Goal: Transaction & Acquisition: Purchase product/service

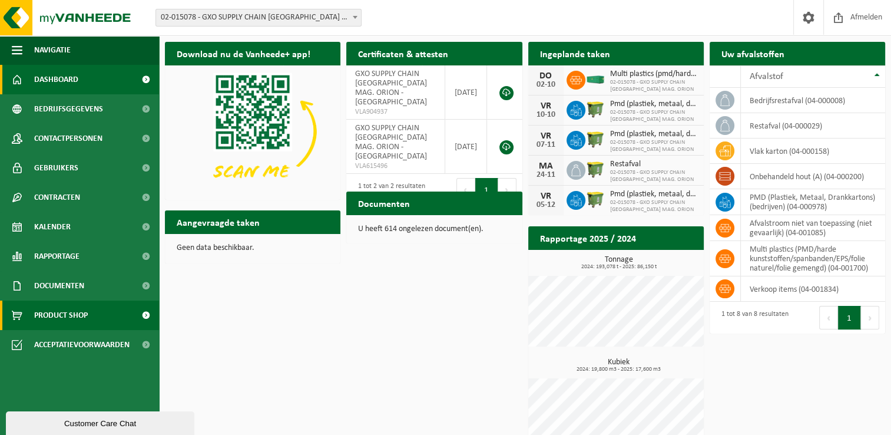
click at [69, 318] on span "Product Shop" at bounding box center [61, 314] width 54 height 29
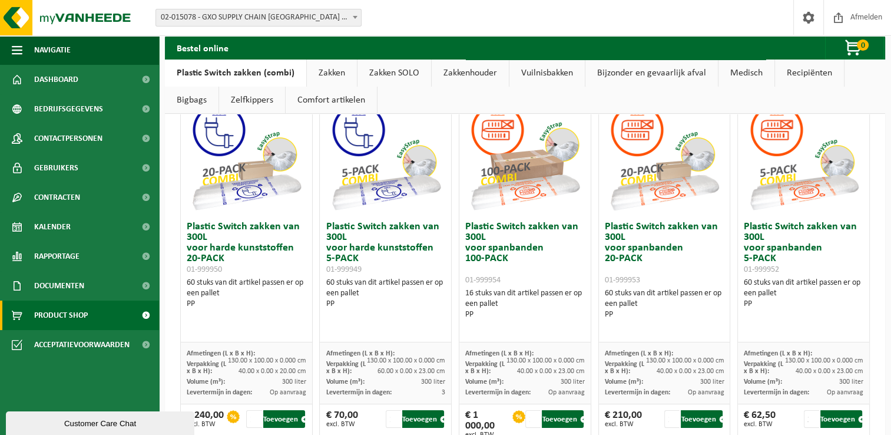
scroll to position [66, 0]
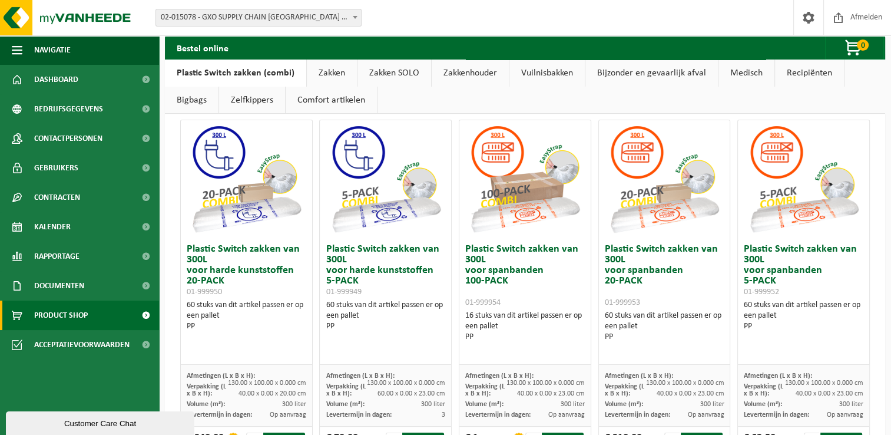
click at [525, 215] on img at bounding box center [525, 179] width 118 height 118
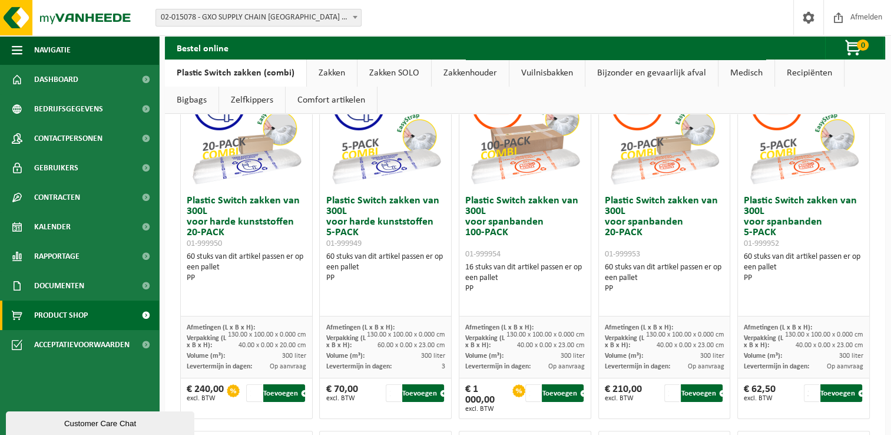
scroll to position [117, 0]
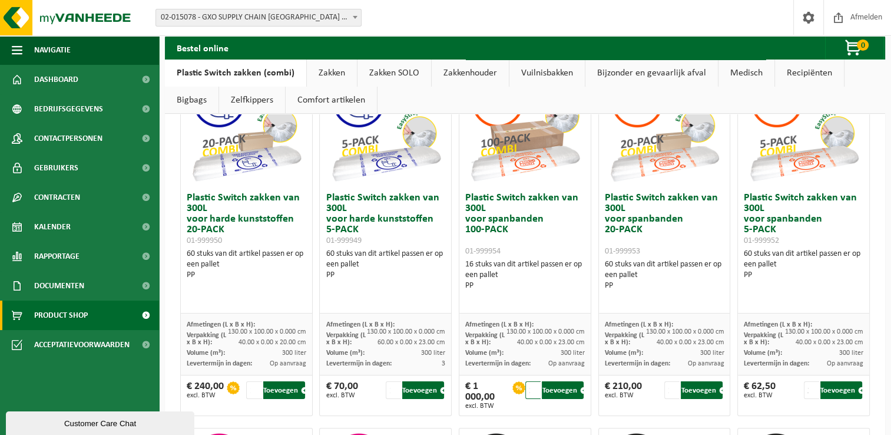
click at [531, 387] on input "2" at bounding box center [532, 390] width 15 height 18
type input "1"
click at [531, 392] on input "1" at bounding box center [532, 390] width 15 height 18
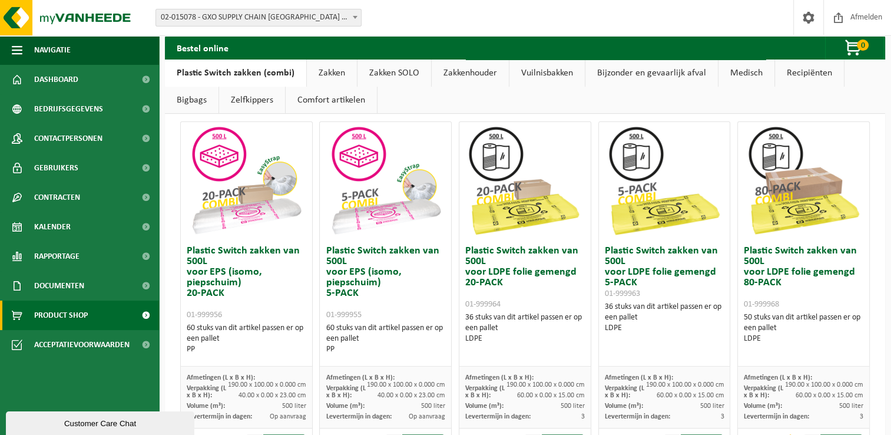
scroll to position [423, 0]
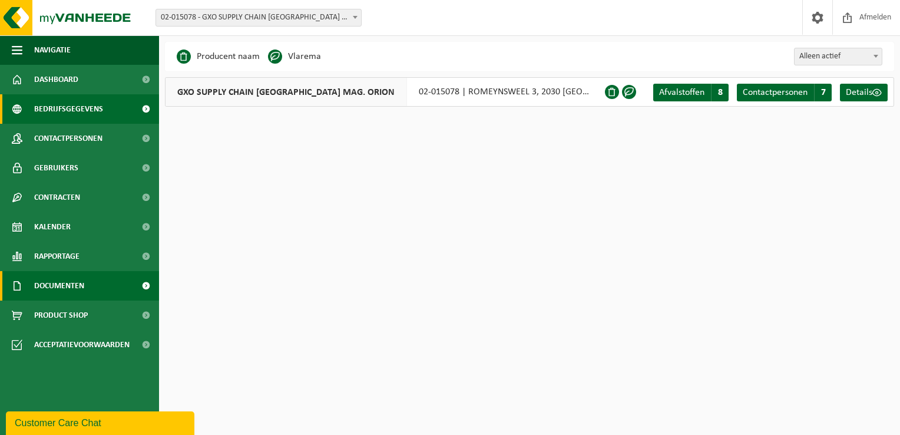
click at [59, 285] on span "Documenten" at bounding box center [59, 285] width 50 height 29
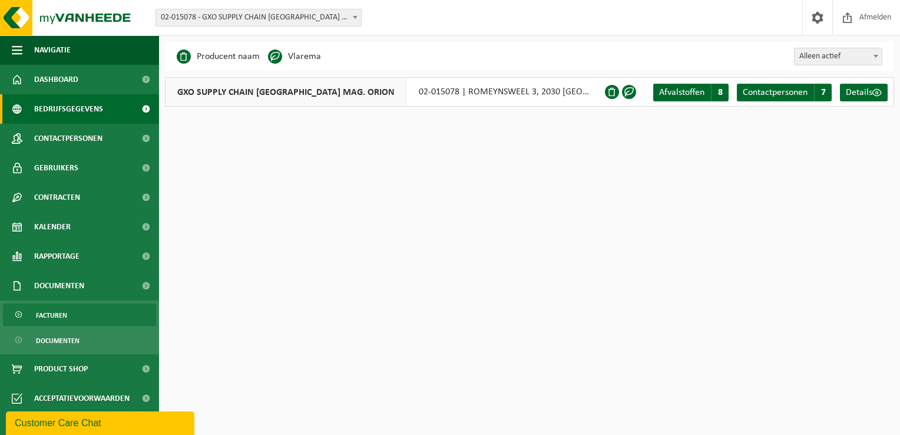
click at [71, 315] on link "Facturen" at bounding box center [79, 314] width 153 height 22
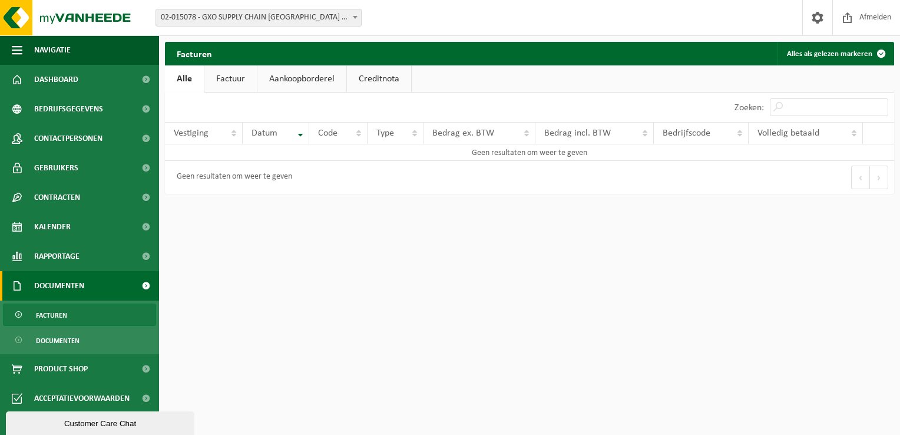
click at [293, 79] on link "Aankoopborderel" at bounding box center [301, 78] width 89 height 27
click at [223, 71] on link "Factuur" at bounding box center [230, 78] width 52 height 27
click at [186, 81] on link "Alle" at bounding box center [184, 78] width 38 height 27
click at [359, 78] on link "Creditnota" at bounding box center [379, 78] width 64 height 27
click at [65, 335] on span "Documenten" at bounding box center [58, 340] width 44 height 22
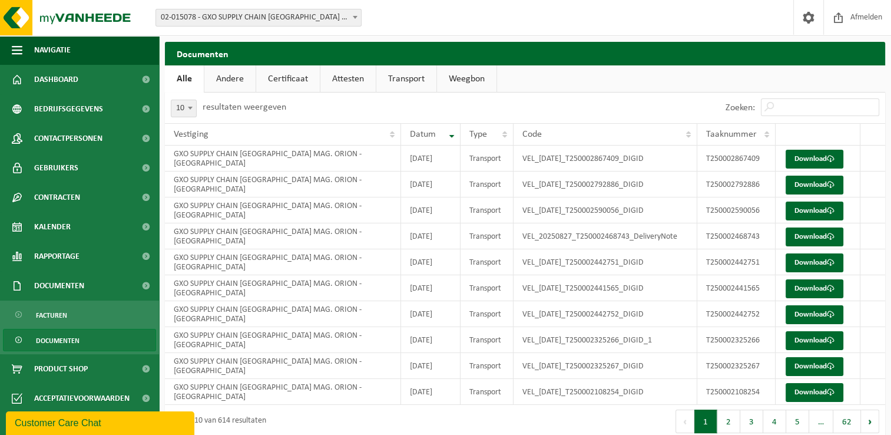
click at [184, 112] on span "10" at bounding box center [183, 108] width 25 height 16
select select "100"
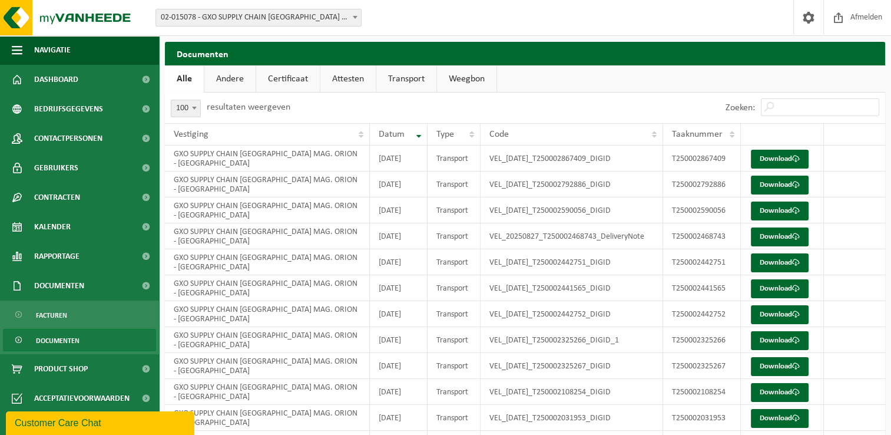
click at [230, 82] on link "Andere" at bounding box center [229, 78] width 51 height 27
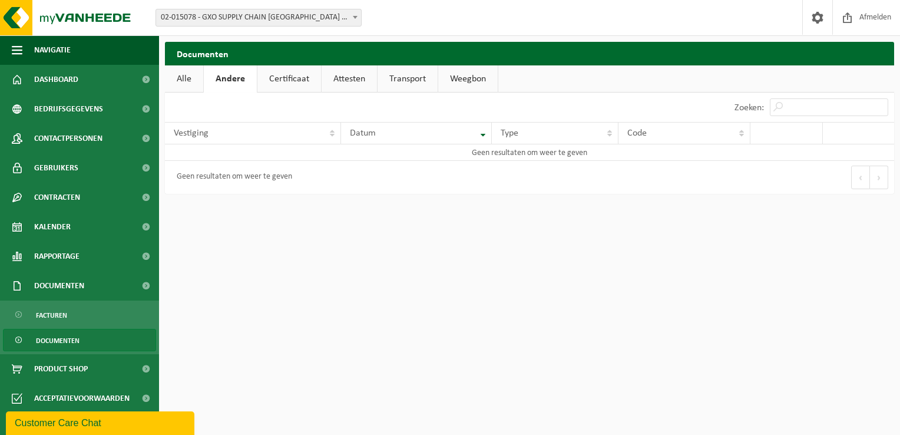
click at [270, 75] on link "Certificaat" at bounding box center [289, 78] width 64 height 27
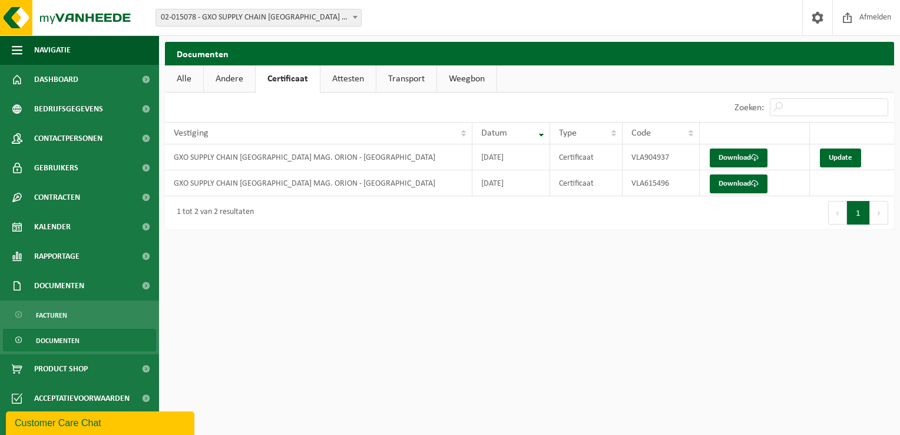
click at [342, 82] on link "Attesten" at bounding box center [347, 78] width 55 height 27
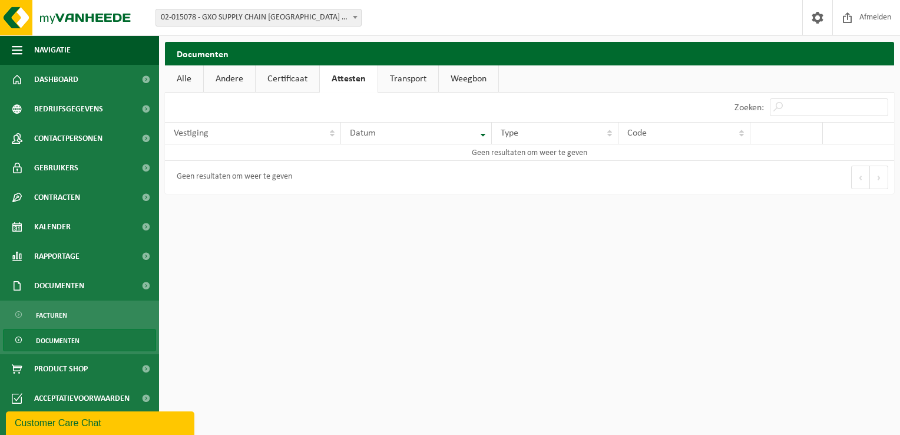
click at [405, 82] on link "Transport" at bounding box center [408, 78] width 60 height 27
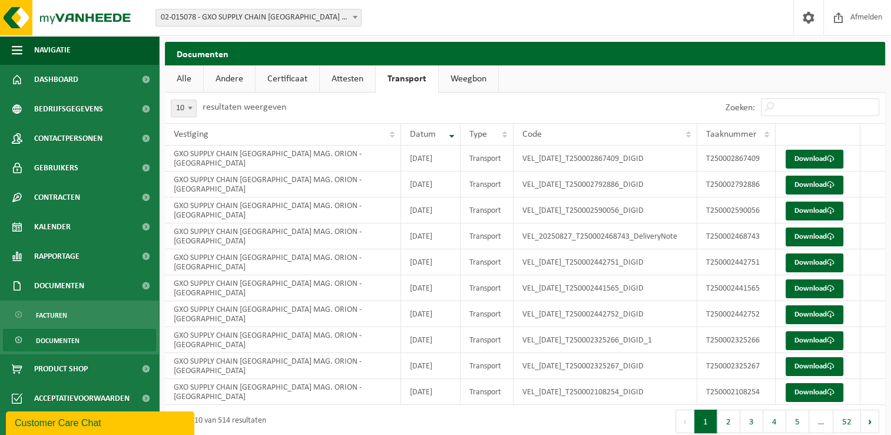
click at [184, 114] on span "10" at bounding box center [183, 108] width 25 height 16
select select "50"
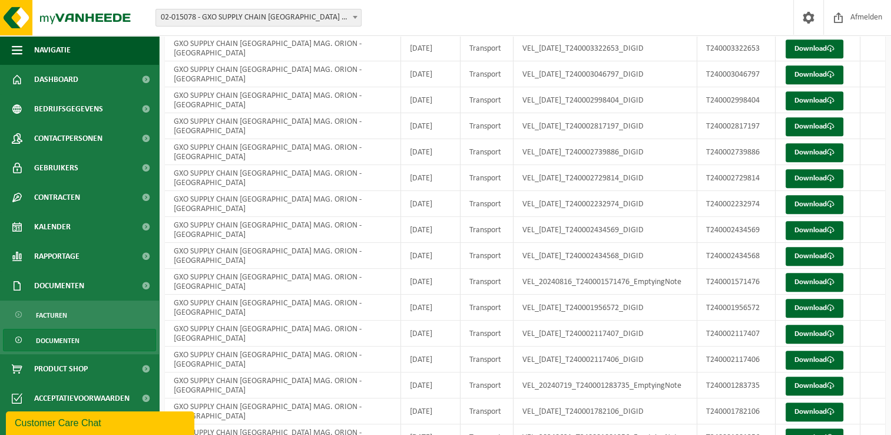
scroll to position [1045, 0]
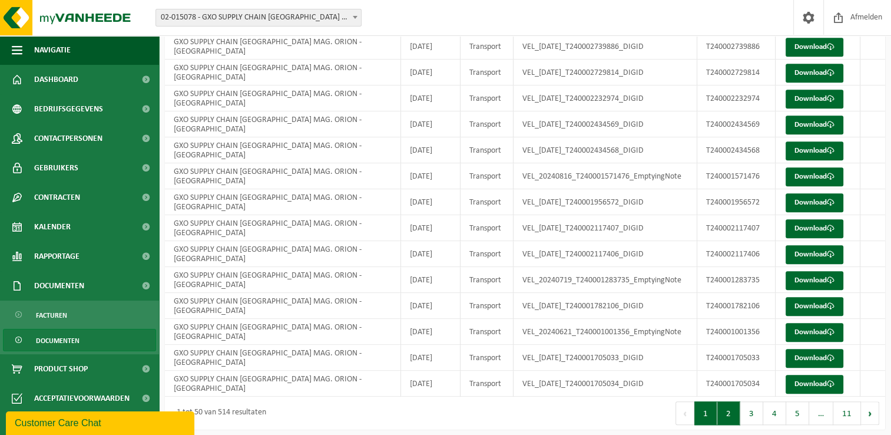
click at [730, 406] on button "2" at bounding box center [728, 413] width 23 height 24
click at [715, 411] on button "1" at bounding box center [705, 413] width 23 height 24
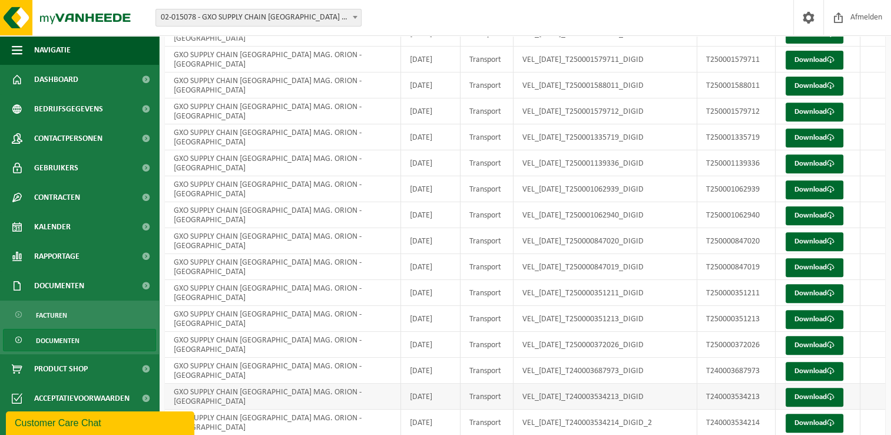
scroll to position [465, 0]
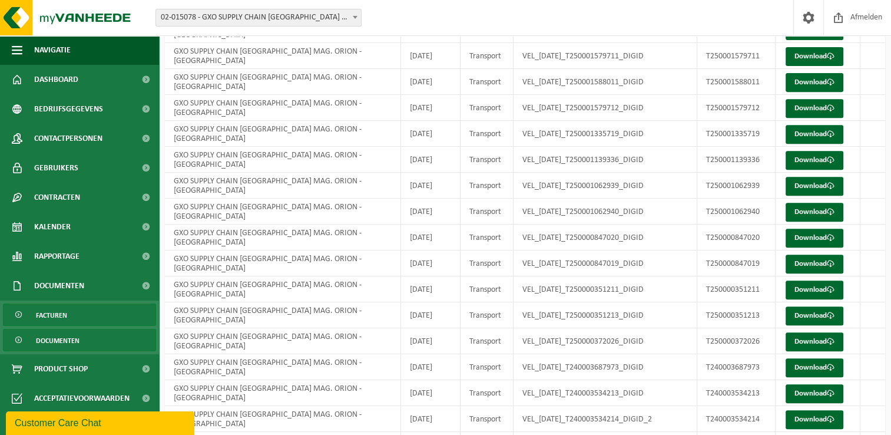
click at [108, 313] on link "Facturen" at bounding box center [79, 314] width 153 height 22
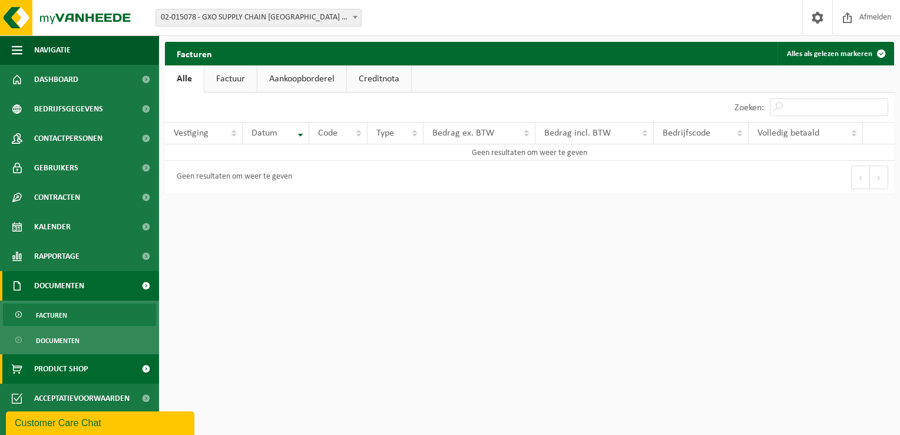
click at [88, 371] on span "Product Shop" at bounding box center [61, 368] width 54 height 29
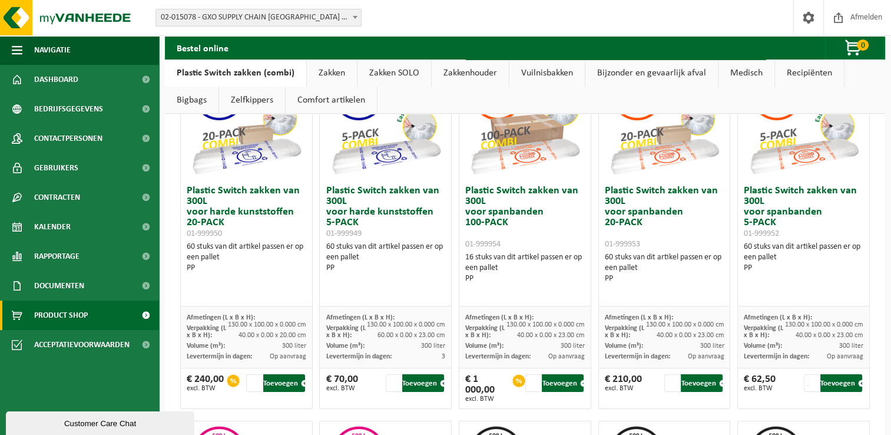
scroll to position [120, 0]
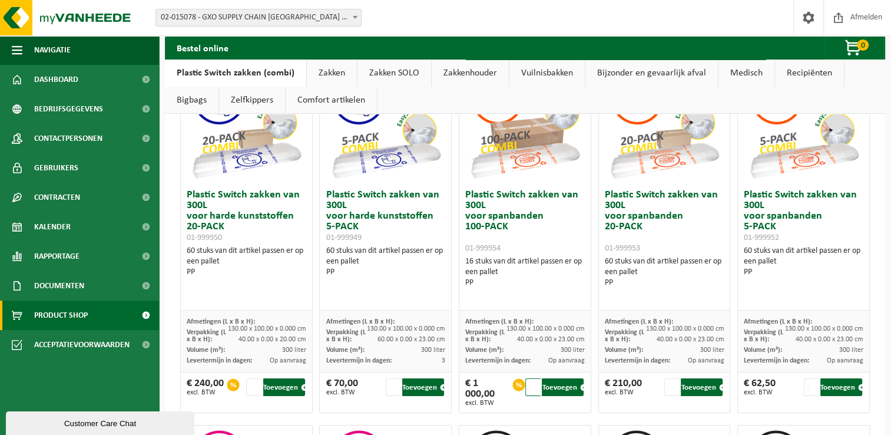
click at [531, 383] on input "2" at bounding box center [532, 387] width 15 height 18
click at [531, 383] on input "3" at bounding box center [532, 387] width 15 height 18
click at [530, 382] on input "4" at bounding box center [532, 387] width 15 height 18
click at [530, 382] on input "5" at bounding box center [532, 387] width 15 height 18
click at [530, 382] on input "6" at bounding box center [532, 387] width 15 height 18
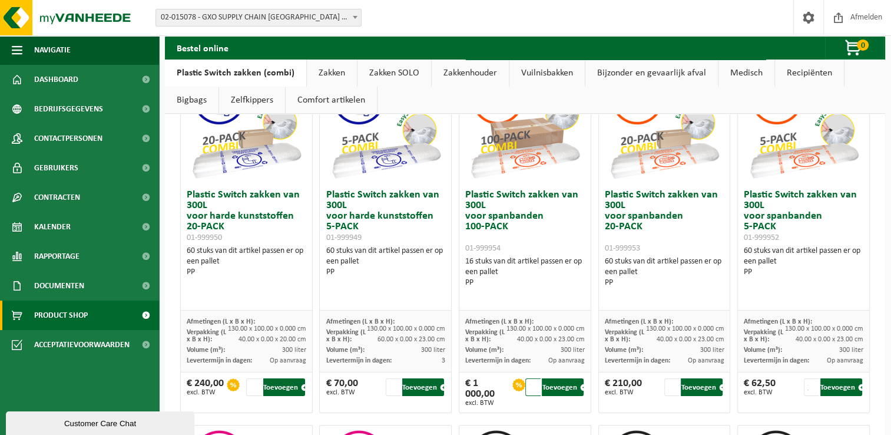
click at [530, 382] on input "7" at bounding box center [532, 387] width 15 height 18
click at [530, 382] on input "8" at bounding box center [532, 387] width 15 height 18
click at [530, 382] on input "9" at bounding box center [532, 387] width 15 height 18
click at [530, 382] on input "10" at bounding box center [532, 387] width 15 height 18
click at [530, 382] on input "11" at bounding box center [532, 387] width 15 height 18
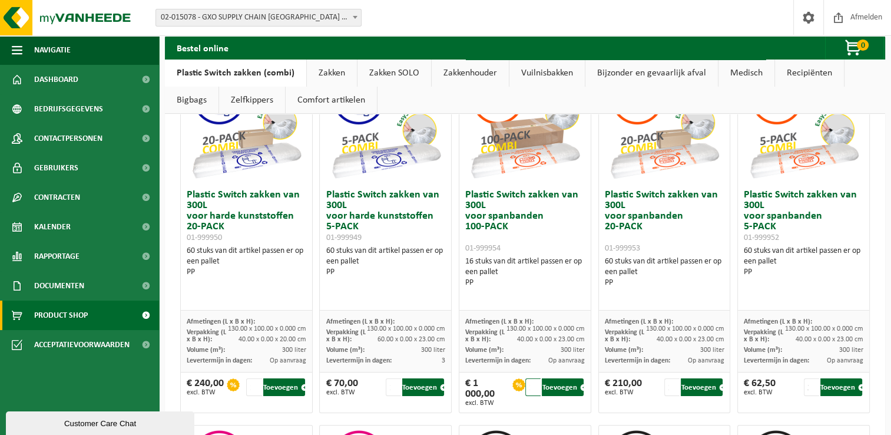
click at [530, 382] on input "12" at bounding box center [532, 387] width 15 height 18
click at [530, 382] on input "13" at bounding box center [532, 387] width 15 height 18
click at [530, 382] on input "14" at bounding box center [532, 387] width 15 height 18
click at [530, 382] on input "15" at bounding box center [532, 387] width 15 height 18
click at [530, 382] on input "16" at bounding box center [532, 387] width 15 height 18
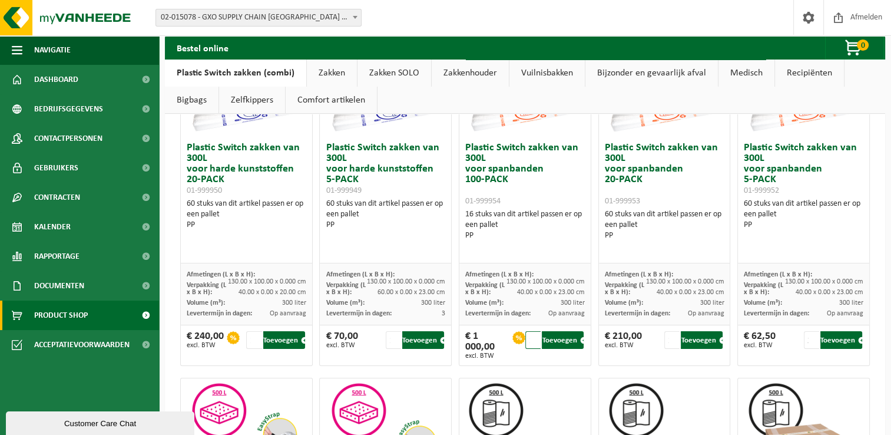
scroll to position [167, 0]
click at [525, 339] on input "16" at bounding box center [532, 340] width 15 height 18
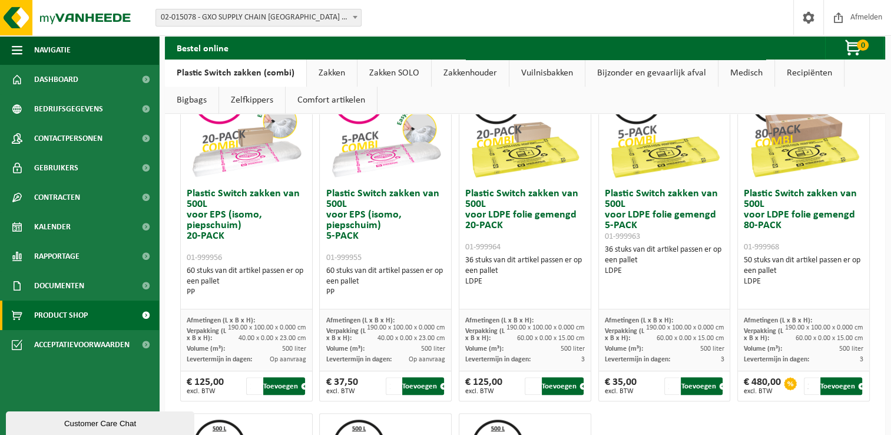
scroll to position [481, 0]
type input "5"
click at [525, 383] on input "1" at bounding box center [532, 386] width 15 height 18
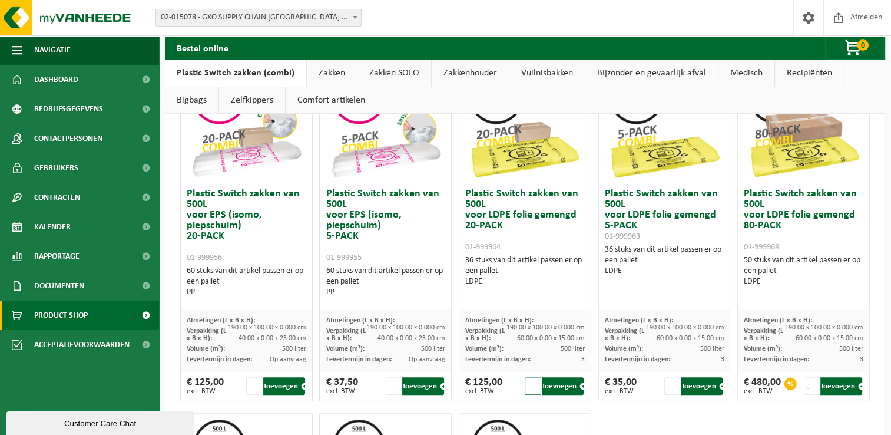
click at [525, 383] on input "1" at bounding box center [532, 386] width 15 height 18
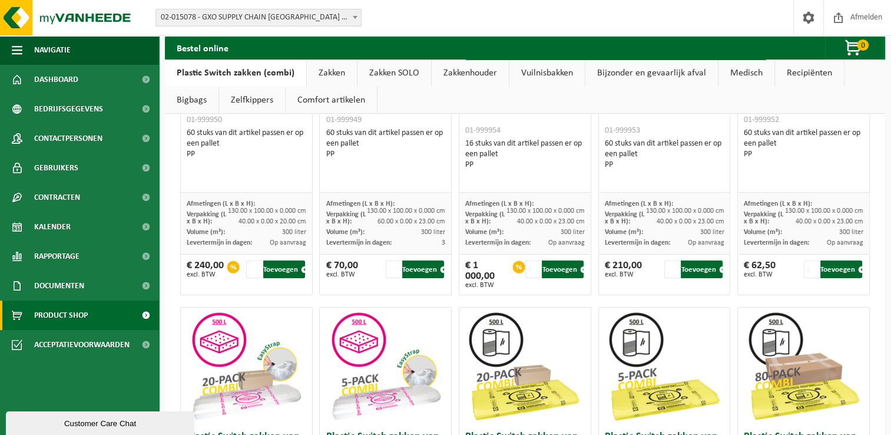
scroll to position [236, 0]
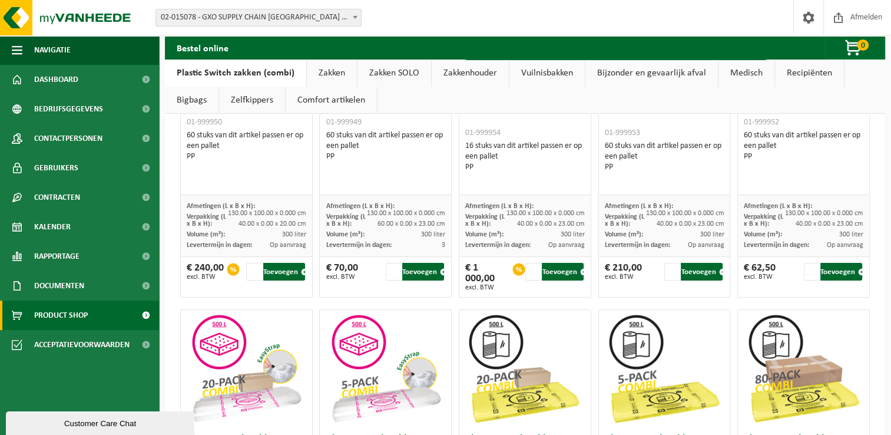
type input "10"
click at [525, 270] on input "5" at bounding box center [532, 272] width 15 height 18
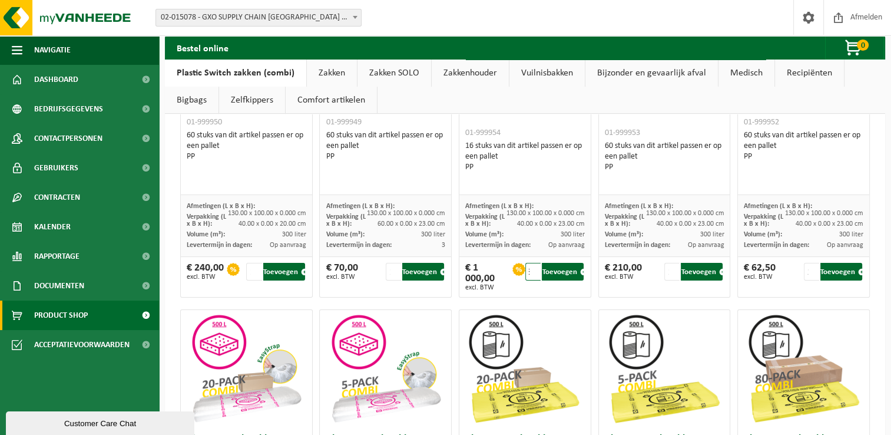
type input "3"
click at [496, 171] on div "PP" at bounding box center [525, 167] width 120 height 11
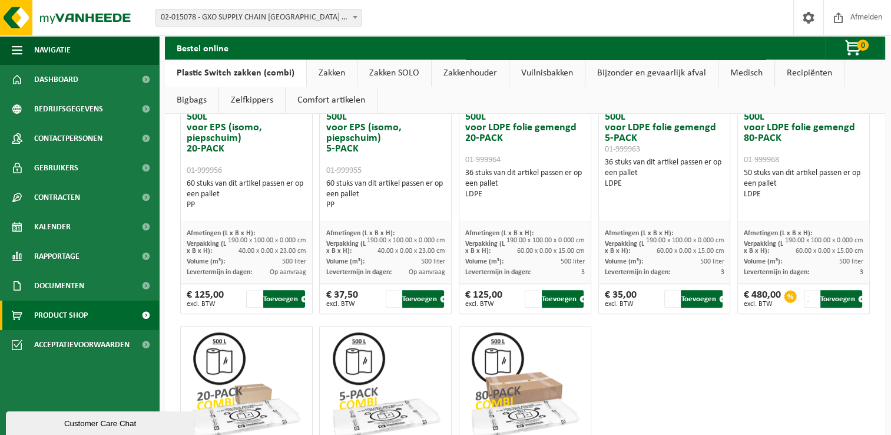
scroll to position [574, 0]
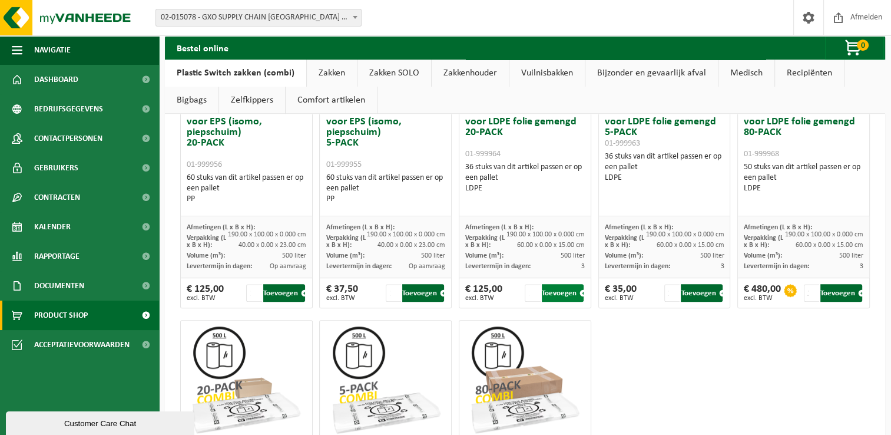
click at [552, 291] on button "Toevoegen" at bounding box center [563, 293] width 42 height 18
type input "1"
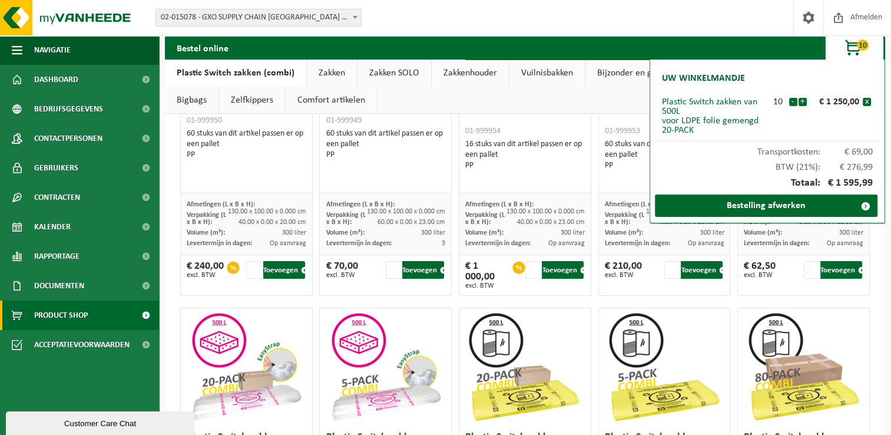
scroll to position [237, 0]
click at [562, 270] on button "Toevoegen" at bounding box center [562, 270] width 41 height 18
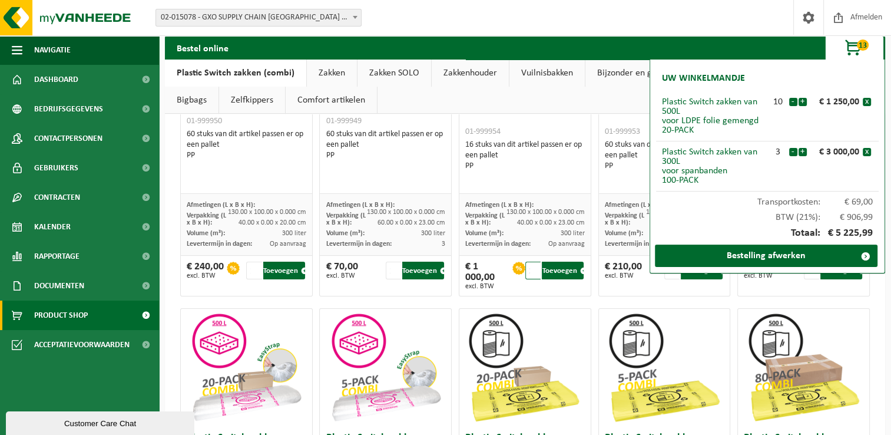
click at [529, 266] on input "2" at bounding box center [532, 270] width 15 height 18
click at [529, 266] on input "3" at bounding box center [532, 270] width 15 height 18
click at [551, 274] on button "Toevoegen" at bounding box center [562, 270] width 41 height 18
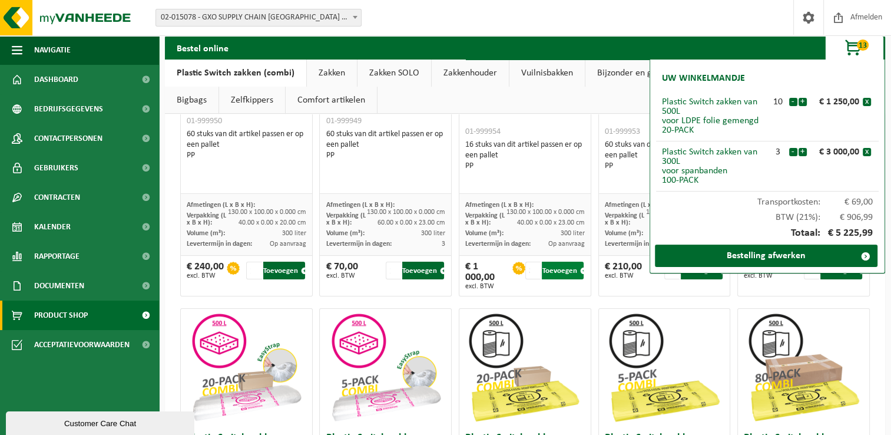
type input "1"
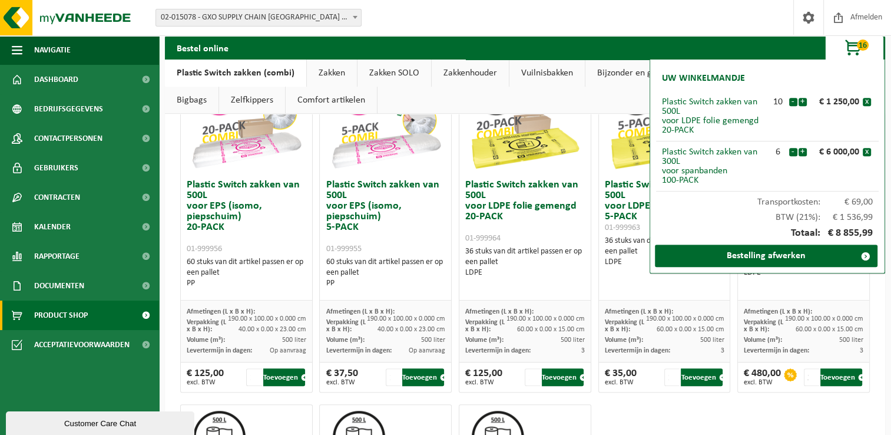
scroll to position [492, 0]
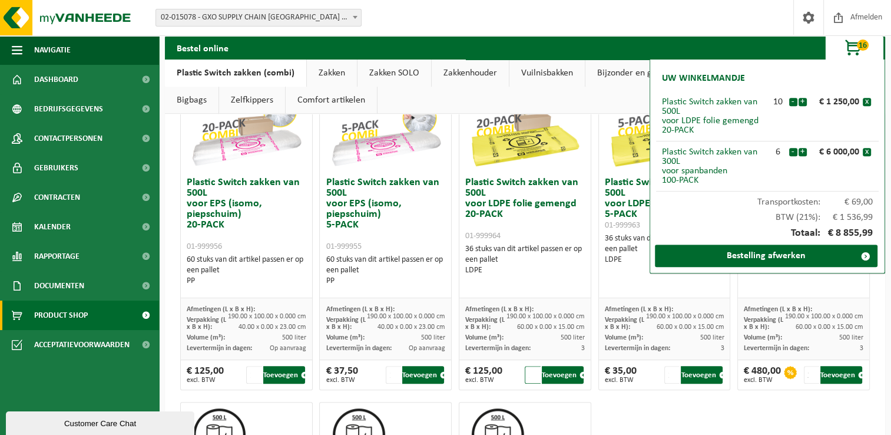
click at [525, 375] on input "1" at bounding box center [532, 375] width 15 height 18
click at [565, 375] on button "Toevoegen" at bounding box center [563, 375] width 42 height 18
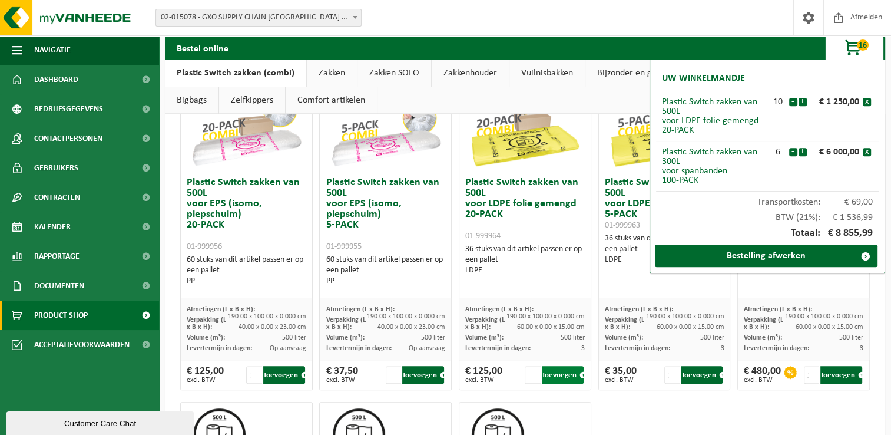
type input "1"
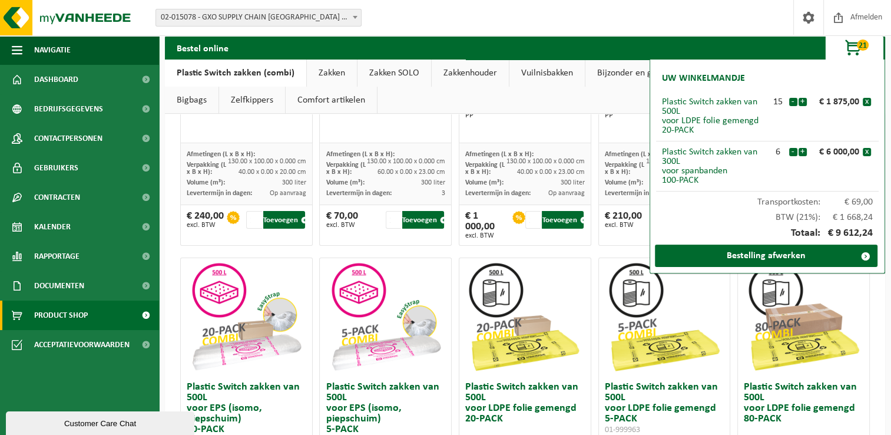
scroll to position [287, 0]
click at [556, 220] on button "Toevoegen" at bounding box center [562, 220] width 41 height 18
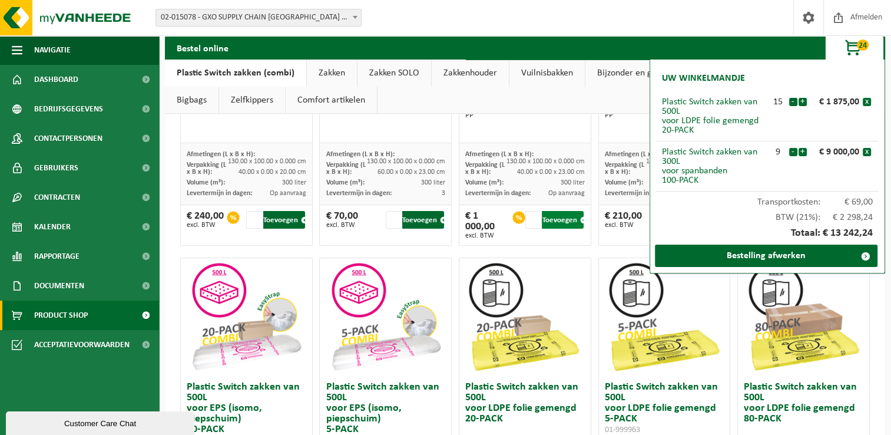
click at [556, 220] on button "Toevoegen" at bounding box center [562, 220] width 41 height 18
click at [791, 154] on button "-" at bounding box center [793, 152] width 8 height 8
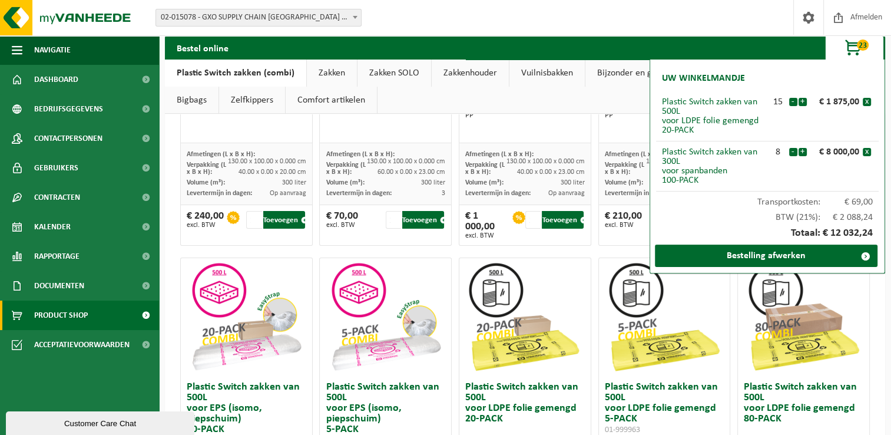
click at [791, 154] on button "-" at bounding box center [793, 152] width 8 height 8
click at [793, 100] on button "-" at bounding box center [793, 102] width 8 height 8
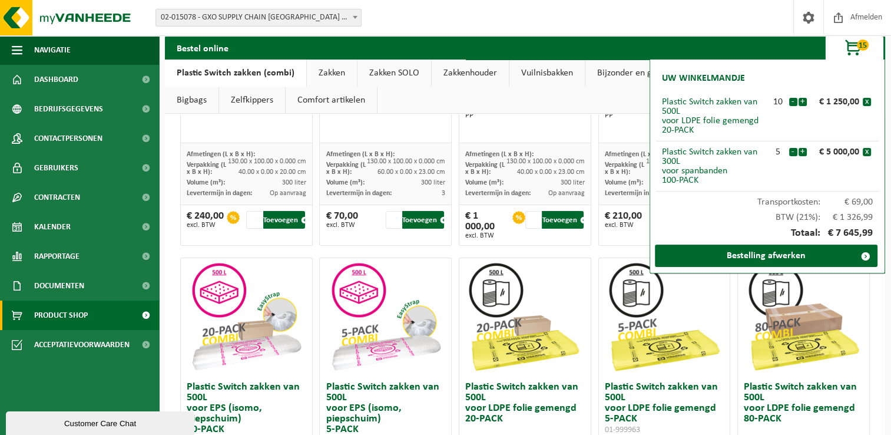
click at [793, 100] on button "-" at bounding box center [793, 102] width 8 height 8
click at [801, 101] on button "+" at bounding box center [803, 102] width 8 height 8
click at [791, 154] on button "-" at bounding box center [793, 152] width 8 height 8
click at [793, 153] on button "-" at bounding box center [793, 152] width 8 height 8
click at [791, 101] on button "-" at bounding box center [793, 102] width 8 height 8
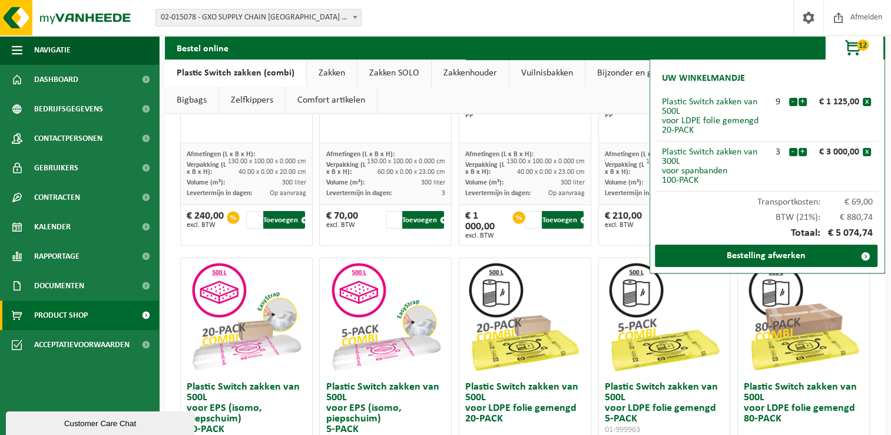
click at [791, 101] on button "-" at bounding box center [793, 102] width 8 height 8
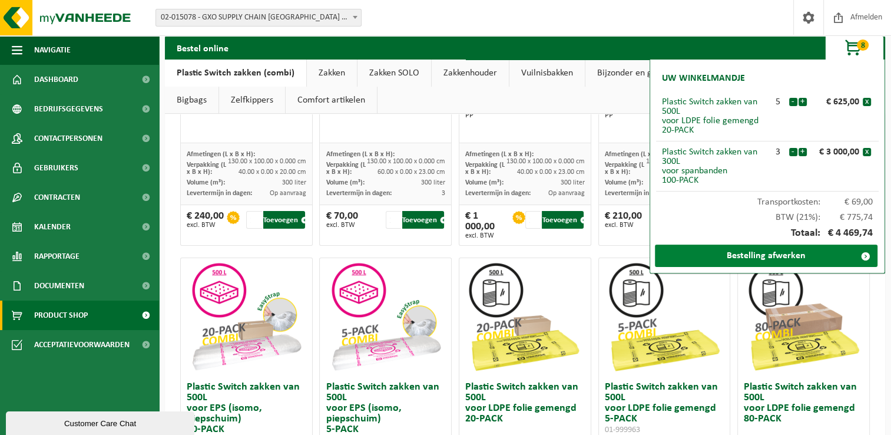
click at [835, 257] on link "Bestelling afwerken" at bounding box center [766, 255] width 223 height 22
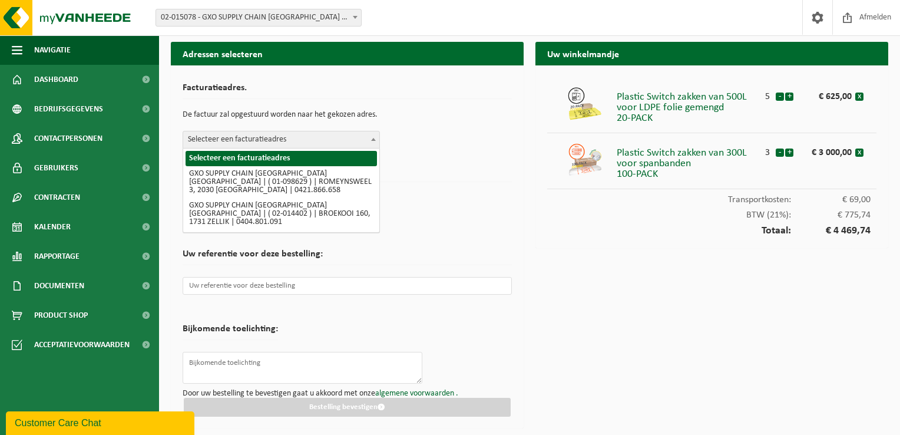
click at [289, 139] on span "Selecteer een facturatieadres" at bounding box center [281, 139] width 196 height 16
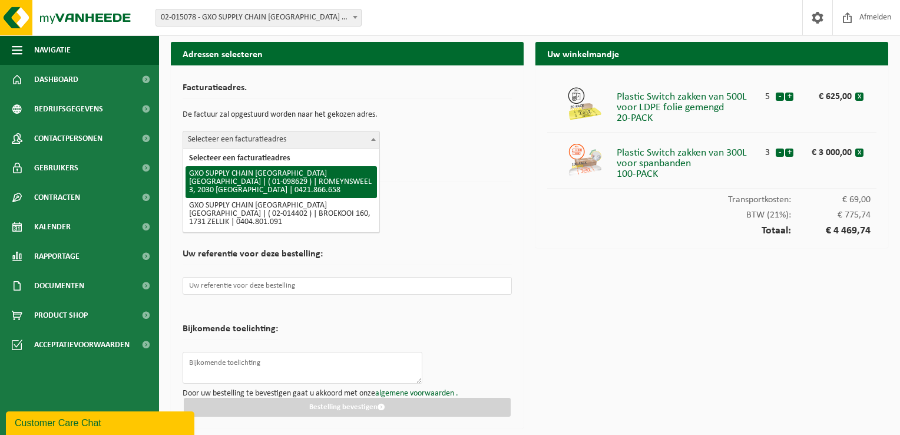
select select "826"
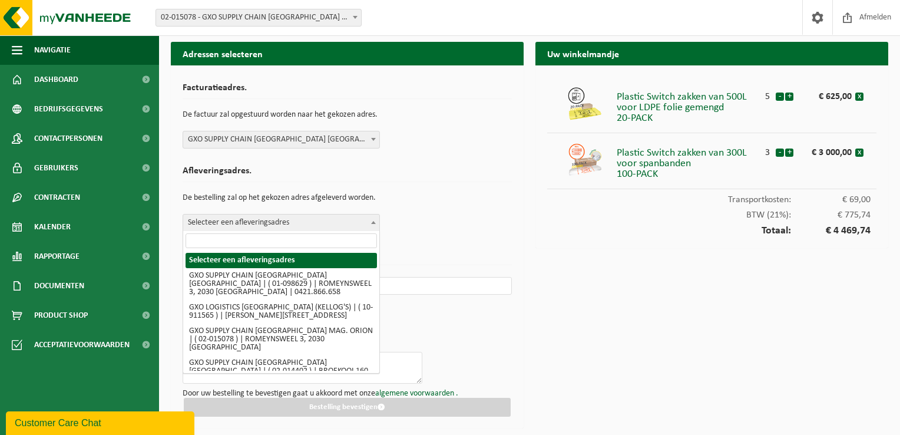
click at [283, 214] on span "Selecteer een afleveringsadres" at bounding box center [281, 223] width 197 height 18
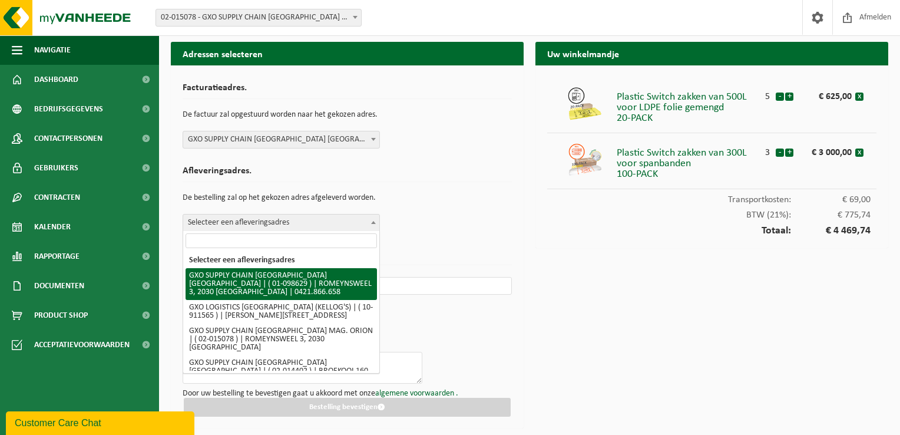
select select "826"
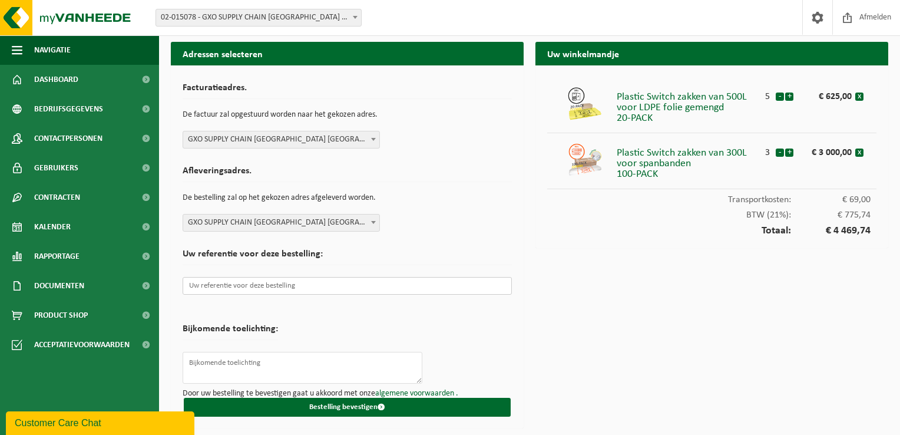
click at [311, 286] on input "text" at bounding box center [347, 286] width 329 height 18
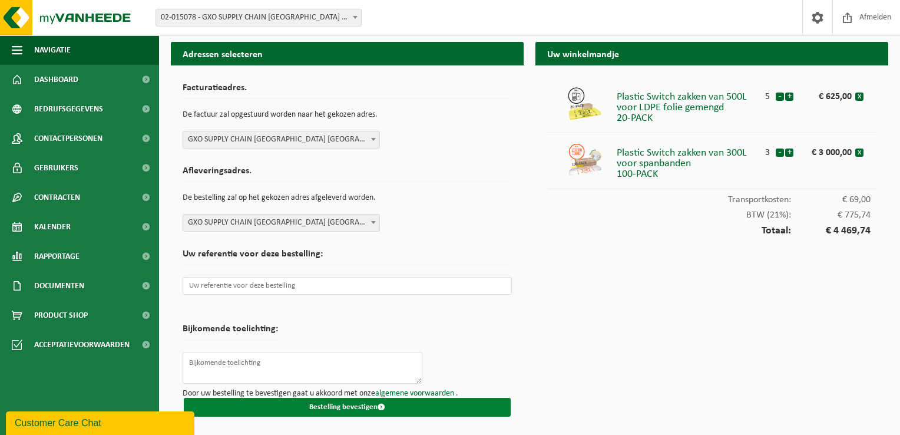
click at [352, 405] on button "Bestelling bevestigen" at bounding box center [347, 406] width 327 height 19
